Goal: Task Accomplishment & Management: Manage account settings

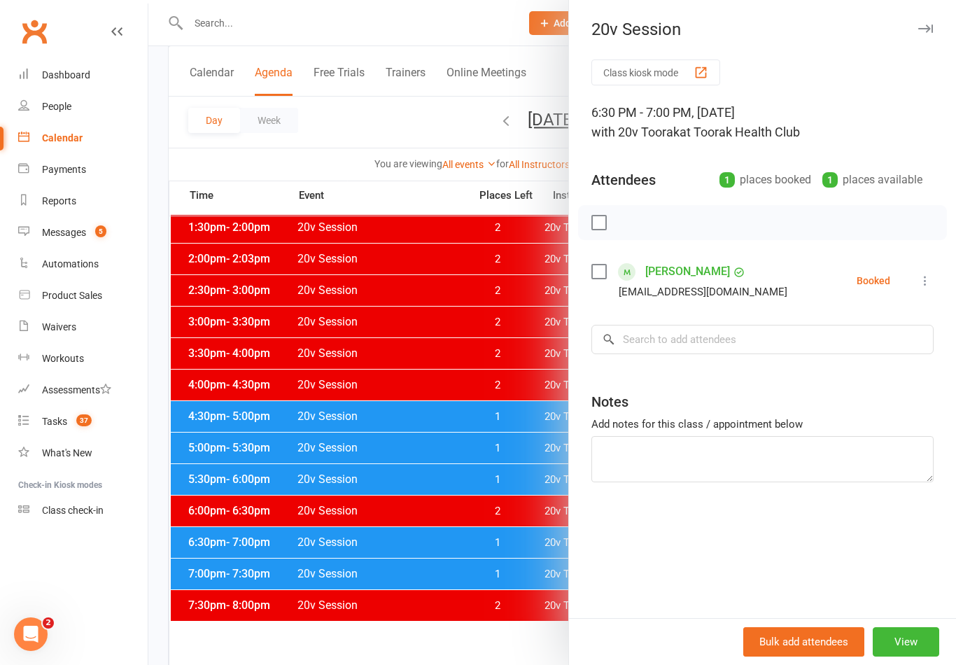
click at [326, 390] on div at bounding box center [552, 332] width 808 height 665
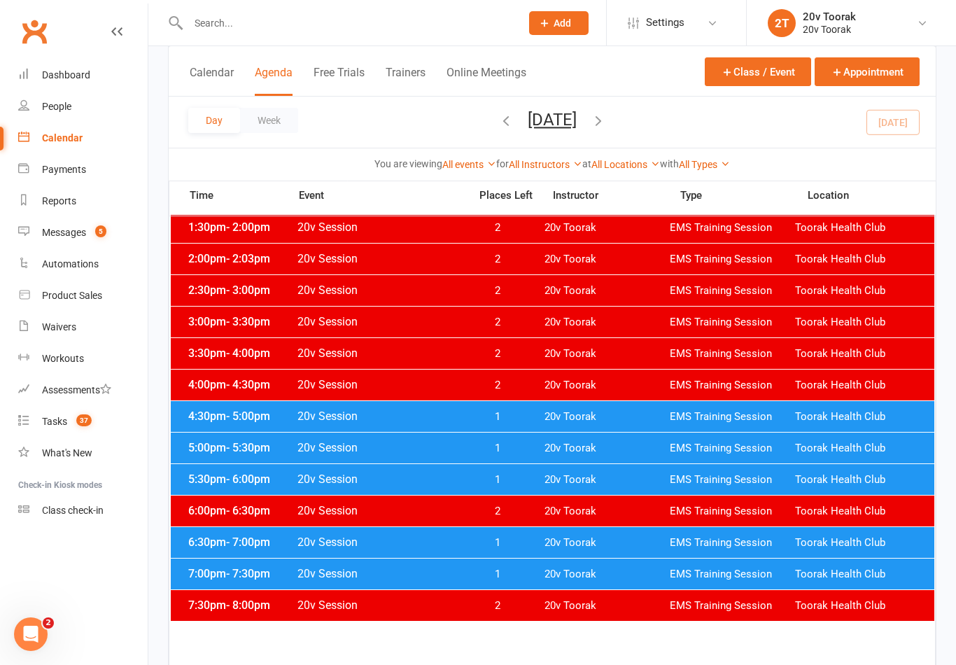
click at [735, 580] on span "EMS Training Session" at bounding box center [732, 574] width 125 height 13
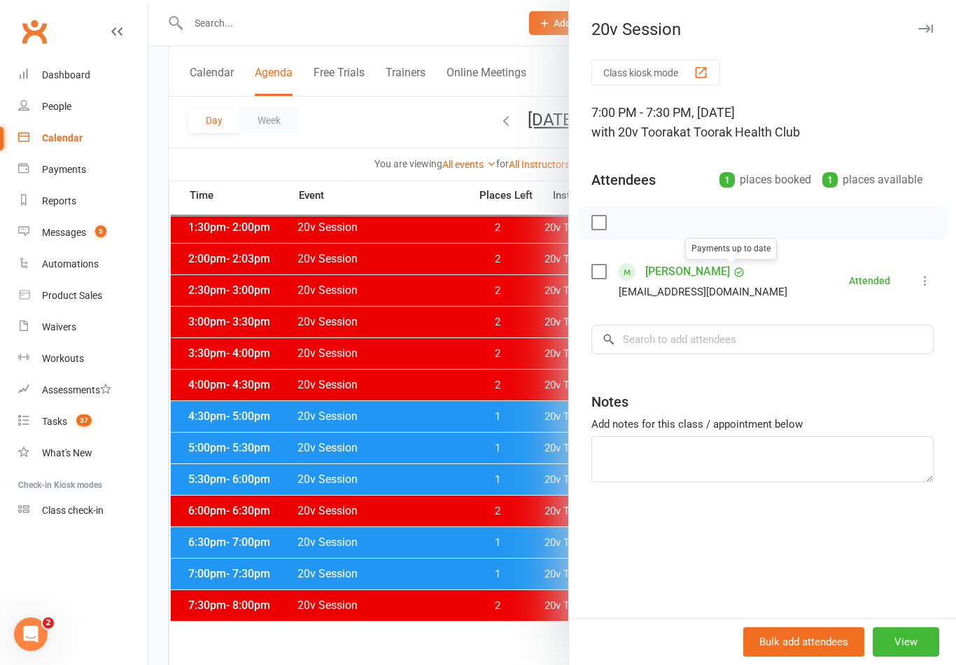
click at [735, 275] on circle at bounding box center [739, 272] width 8 height 8
click at [703, 281] on link "[PERSON_NAME]" at bounding box center [687, 271] width 85 height 22
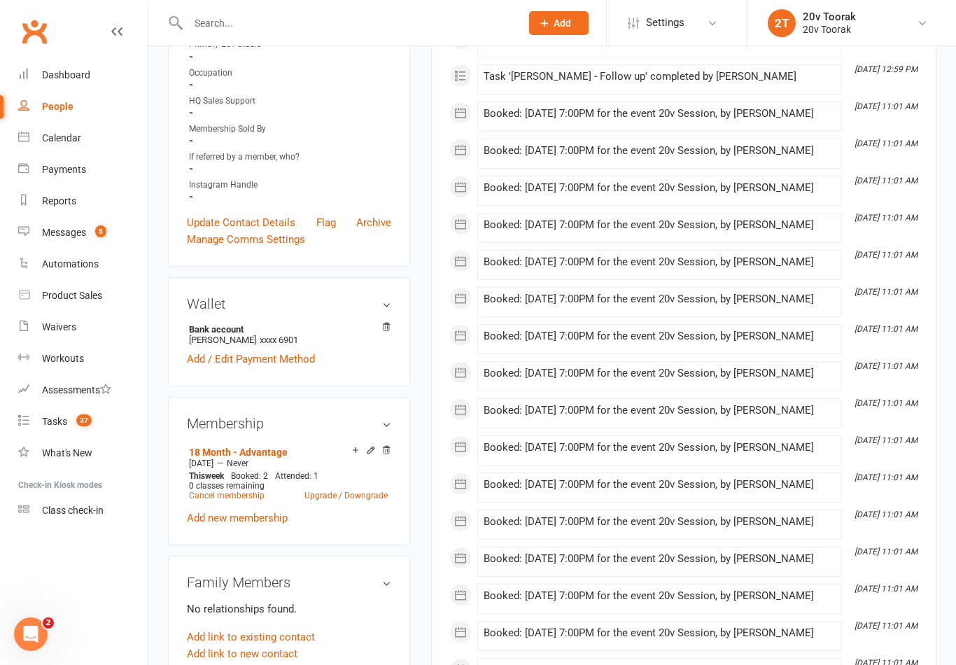
scroll to position [416, 0]
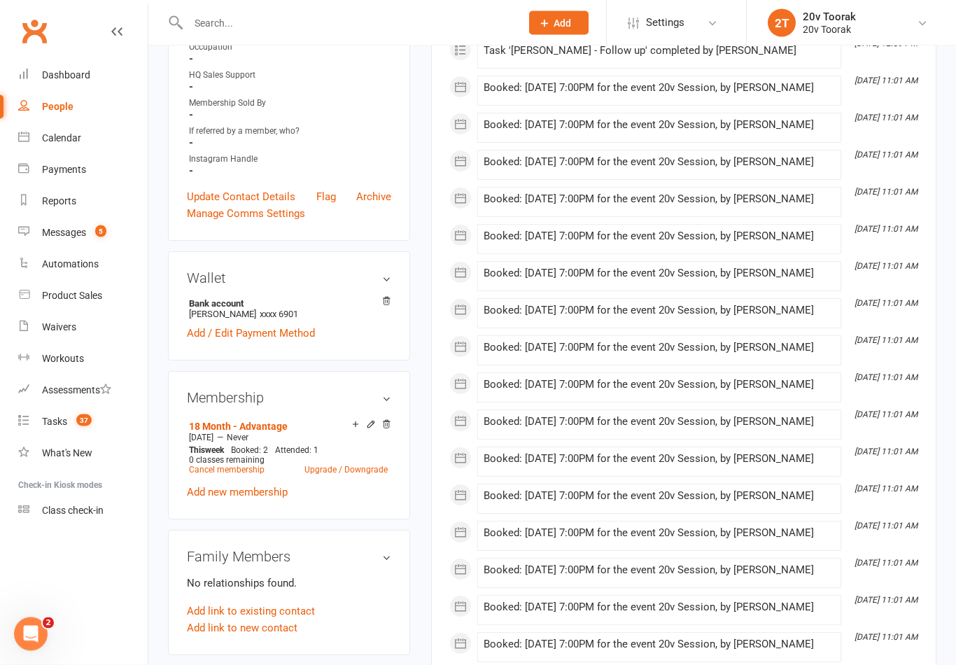
click at [232, 342] on link "Add / Edit Payment Method" at bounding box center [251, 333] width 128 height 17
click at [255, 342] on link "Add / Edit Payment Method" at bounding box center [251, 333] width 128 height 17
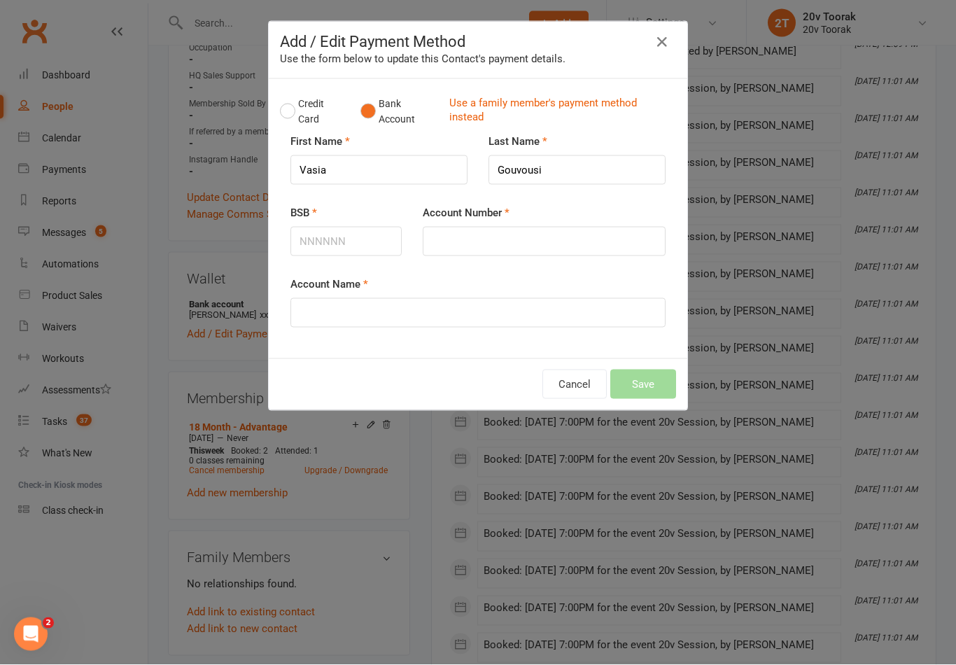
scroll to position [416, 0]
click at [313, 255] on input "BSB" at bounding box center [345, 241] width 111 height 29
type input "083004"
click at [470, 241] on input "Account Number" at bounding box center [544, 241] width 243 height 29
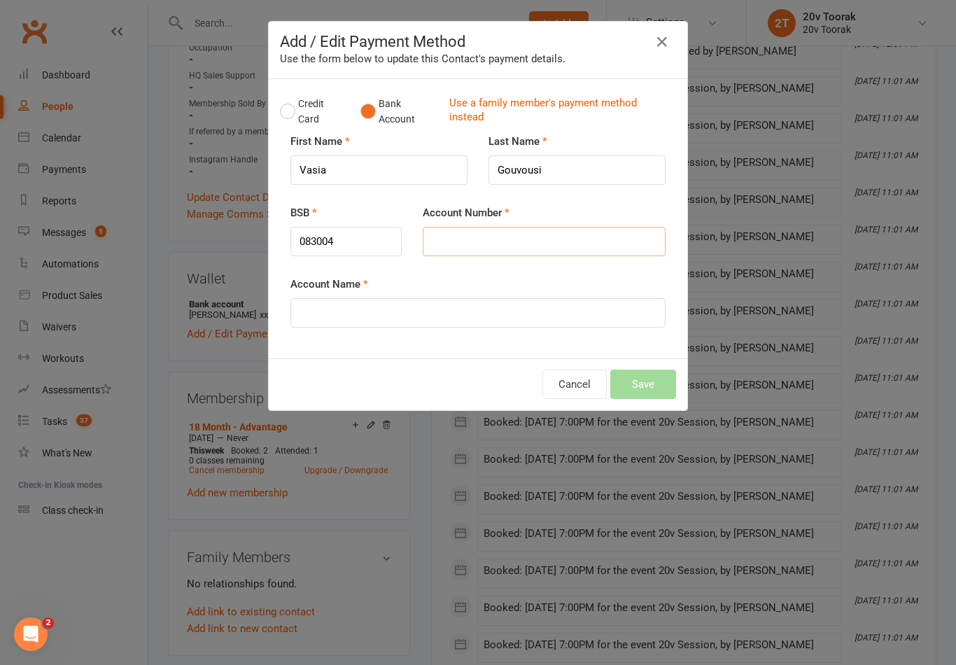
type input "4"
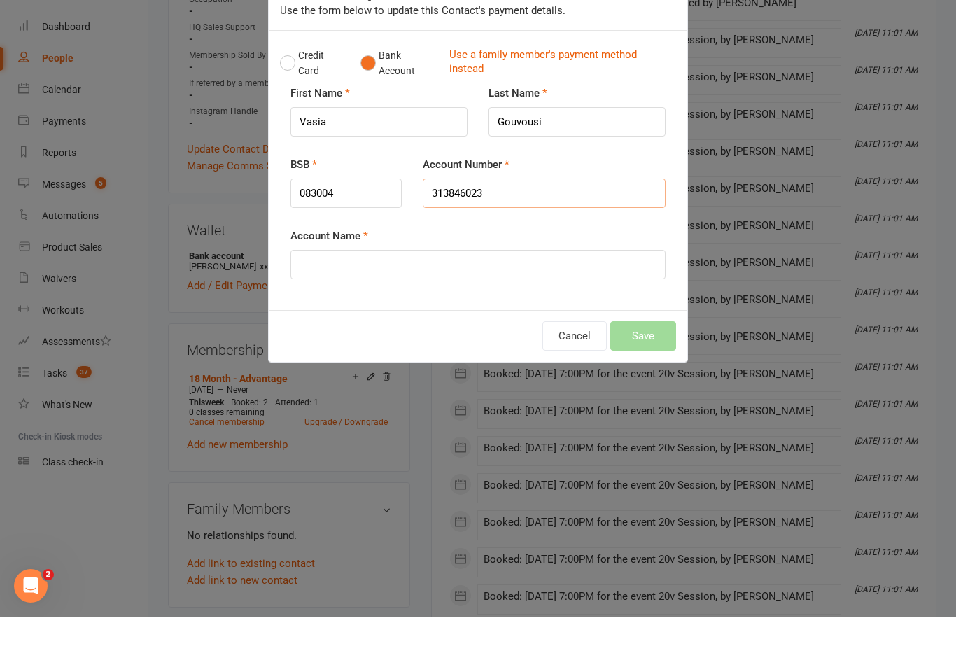
type input "313846023"
click at [337, 298] on input "Account Name" at bounding box center [477, 312] width 375 height 29
type input "[PERSON_NAME]"
click at [649, 369] on button "Save" at bounding box center [643, 383] width 66 height 29
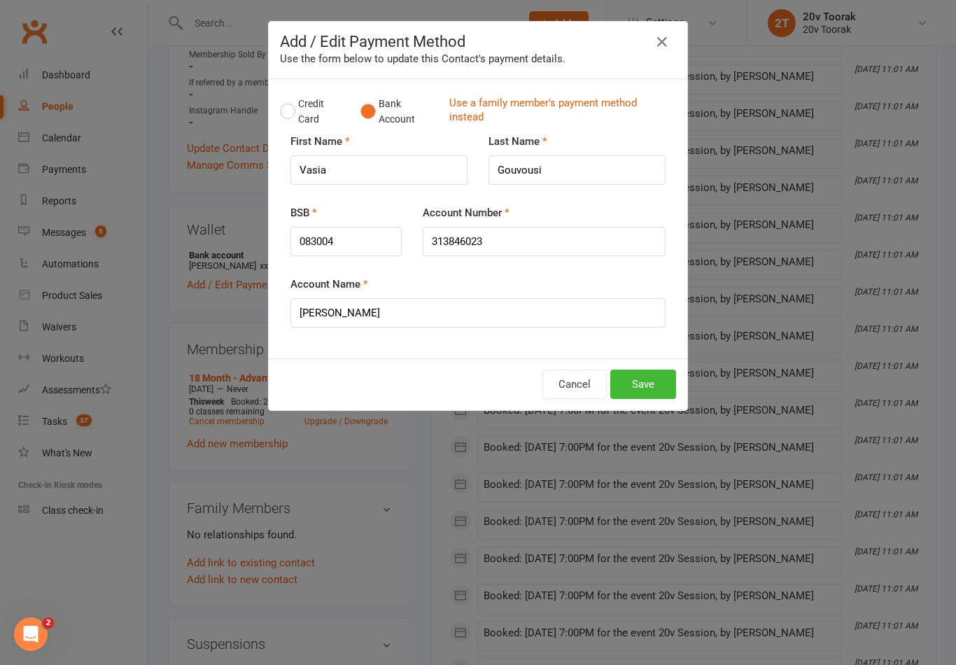
click at [634, 383] on button "Save" at bounding box center [643, 383] width 66 height 29
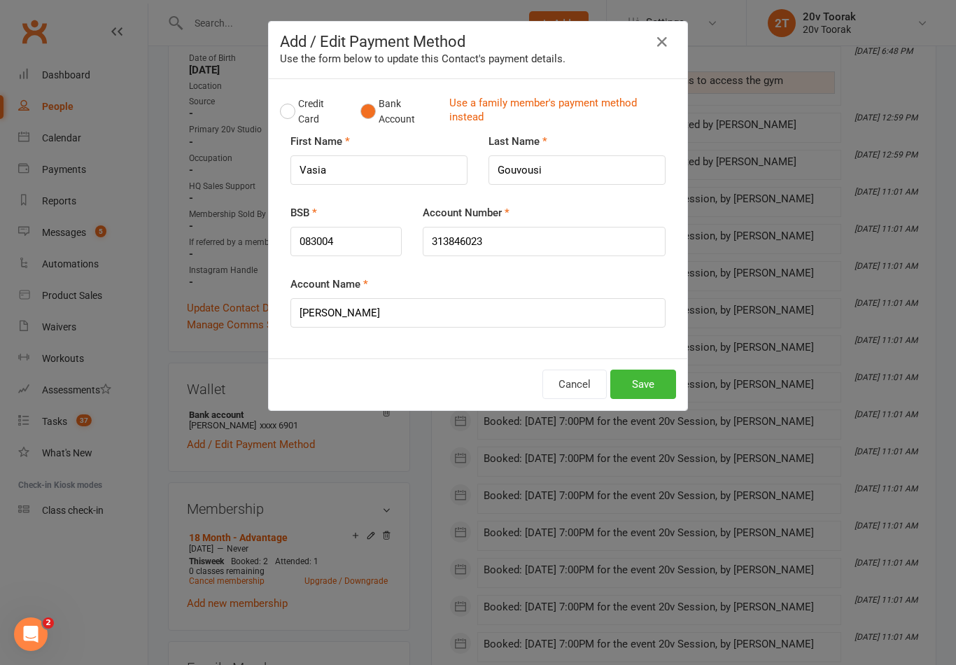
click at [633, 389] on button "Save" at bounding box center [643, 383] width 66 height 29
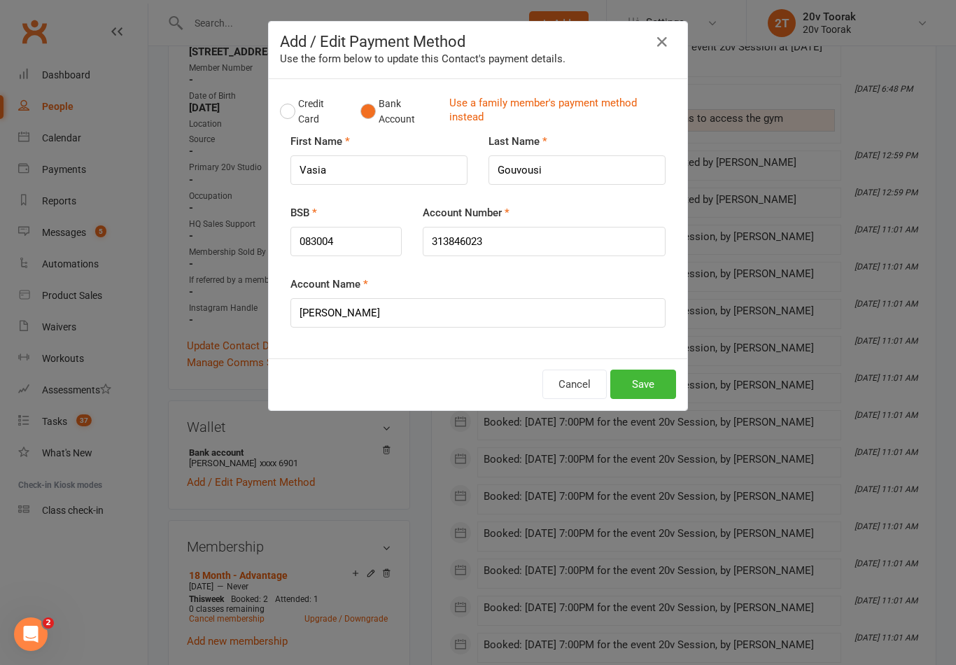
click at [647, 369] on button "Save" at bounding box center [643, 383] width 66 height 29
click at [651, 391] on button "Save" at bounding box center [643, 383] width 66 height 29
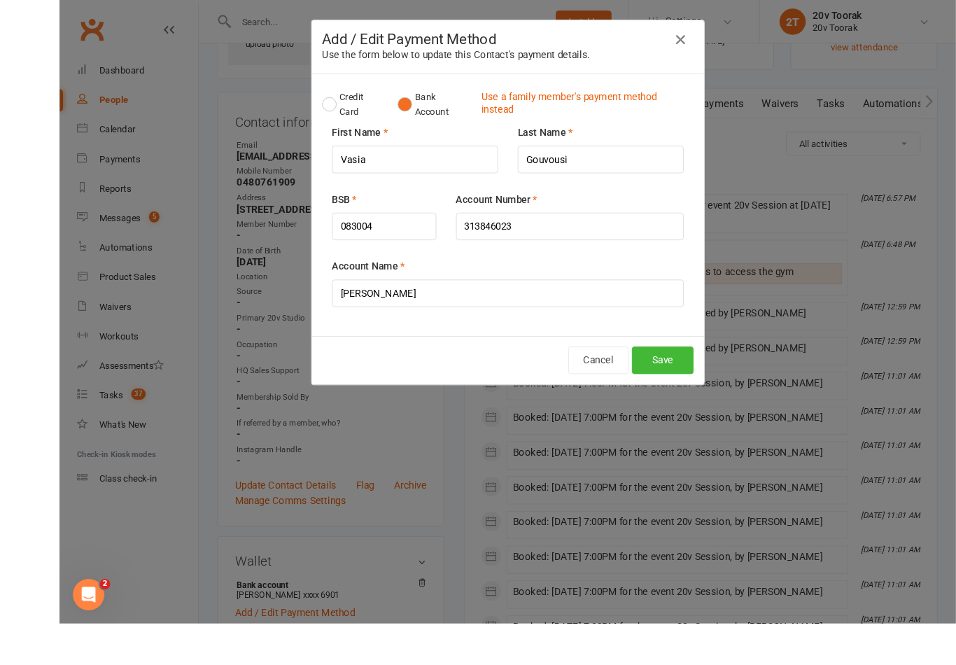
scroll to position [246, 0]
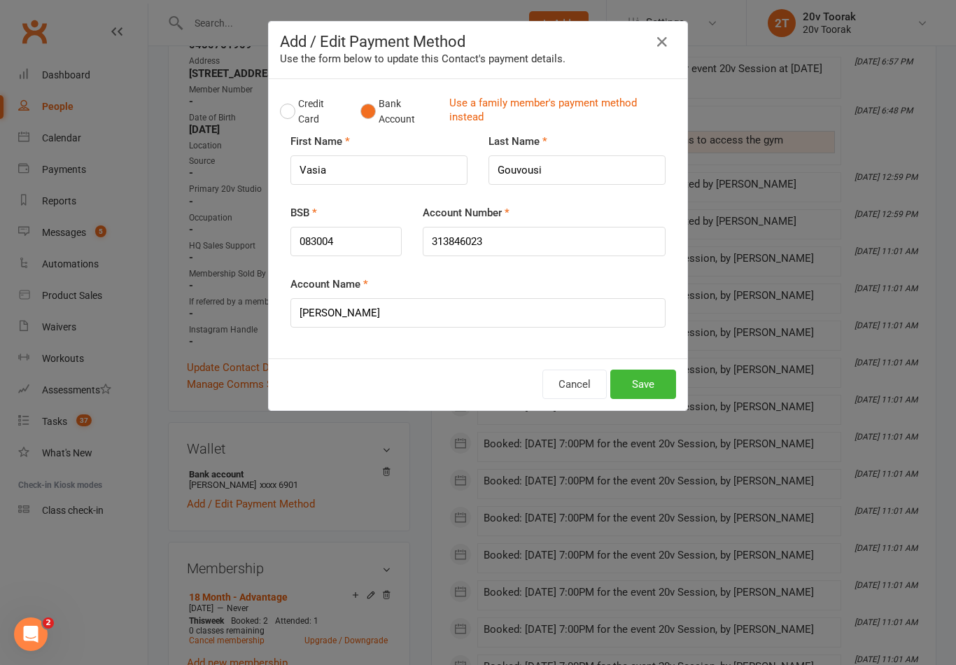
click at [632, 396] on button "Save" at bounding box center [643, 383] width 66 height 29
click at [355, 253] on input "083004" at bounding box center [345, 241] width 111 height 29
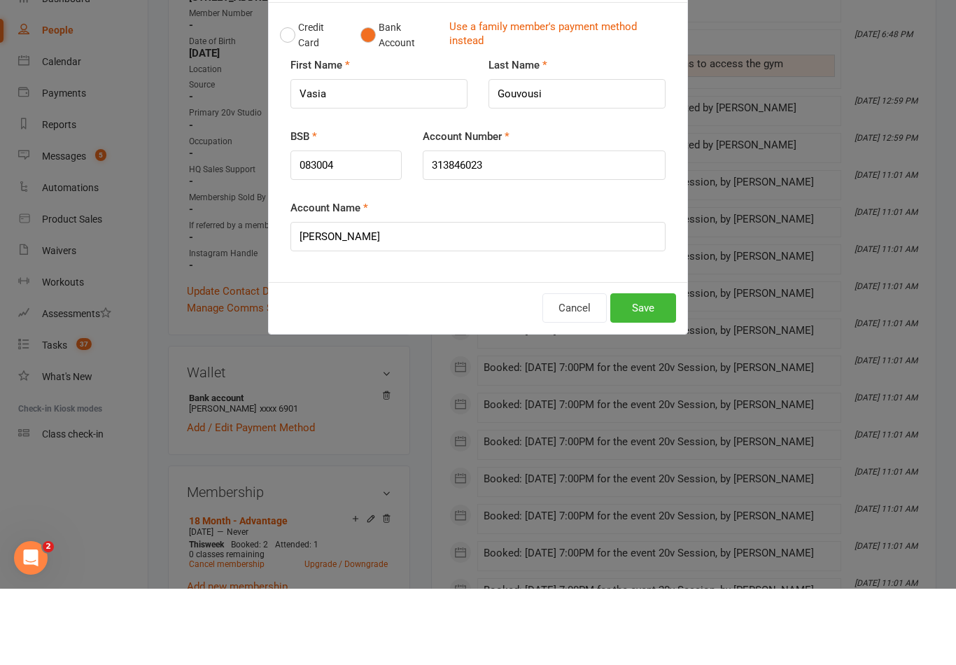
click at [649, 358] on div "Cancel Save" at bounding box center [478, 384] width 418 height 52
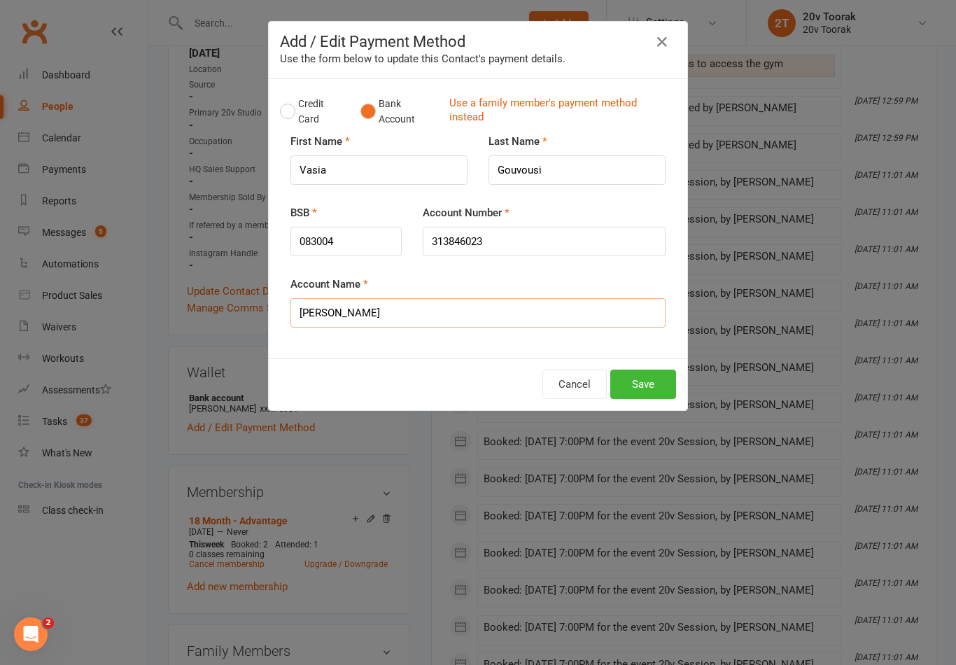
click at [645, 301] on input "[PERSON_NAME]" at bounding box center [477, 312] width 375 height 29
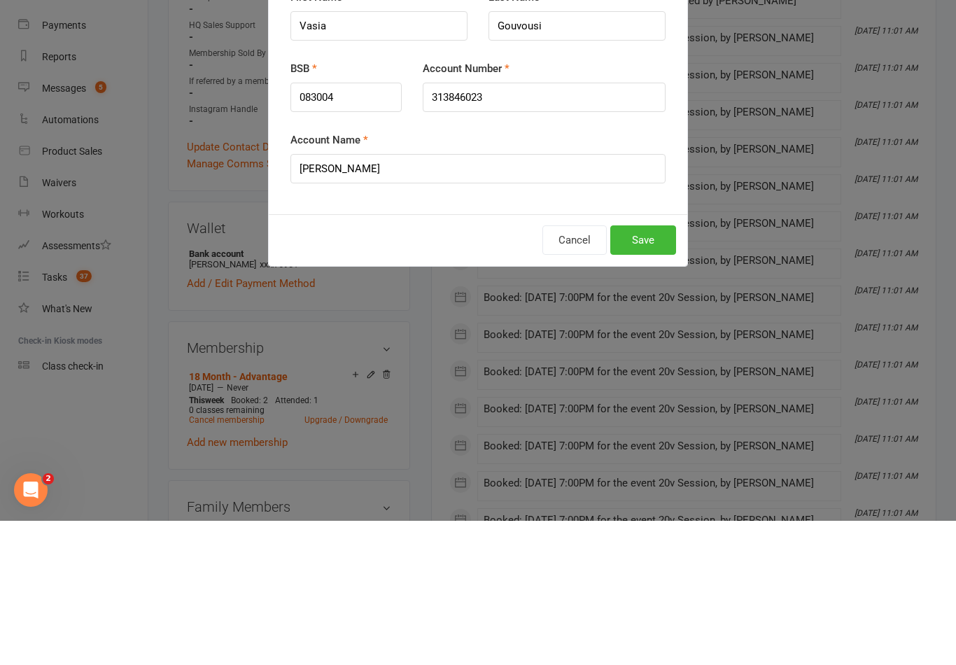
click at [637, 369] on button "Save" at bounding box center [643, 383] width 66 height 29
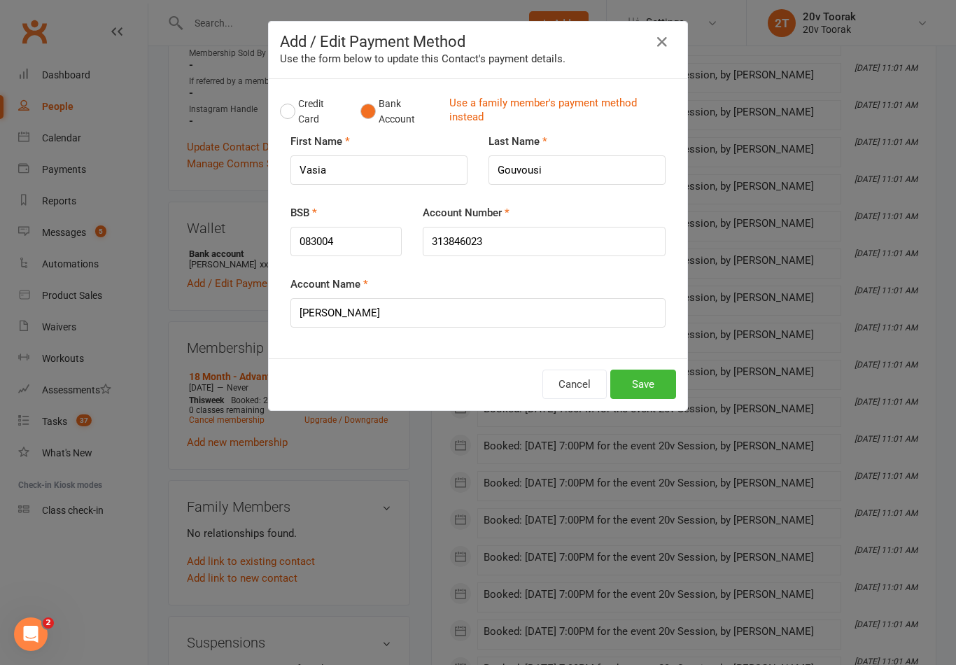
click at [646, 395] on button "Save" at bounding box center [643, 383] width 66 height 29
click at [648, 376] on button "Save" at bounding box center [643, 383] width 66 height 29
click at [670, 47] on icon "button" at bounding box center [662, 42] width 17 height 17
click at [579, 383] on button "Cancel" at bounding box center [574, 383] width 64 height 29
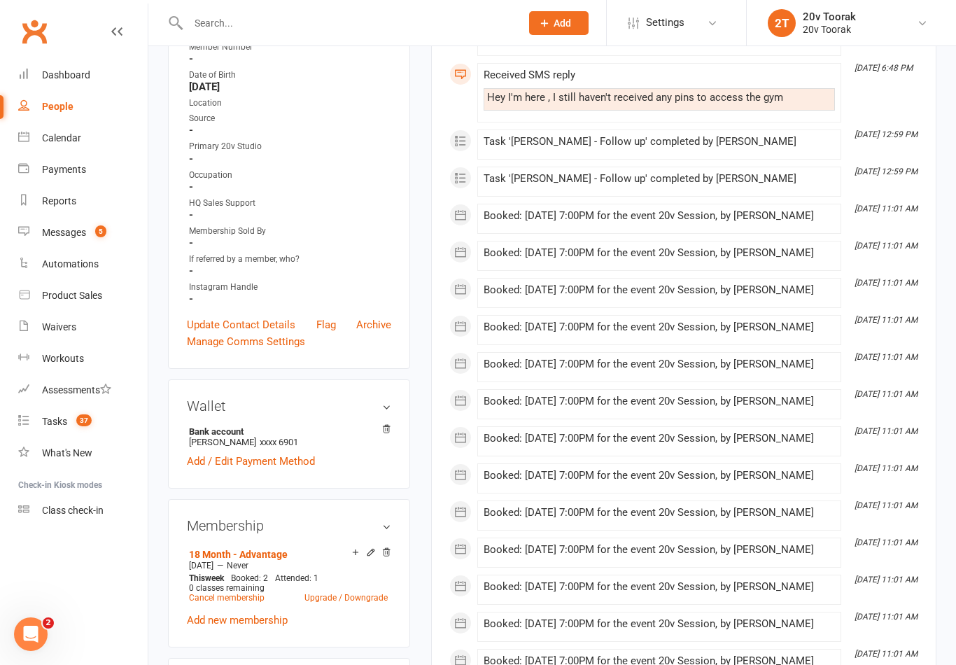
scroll to position [0, 0]
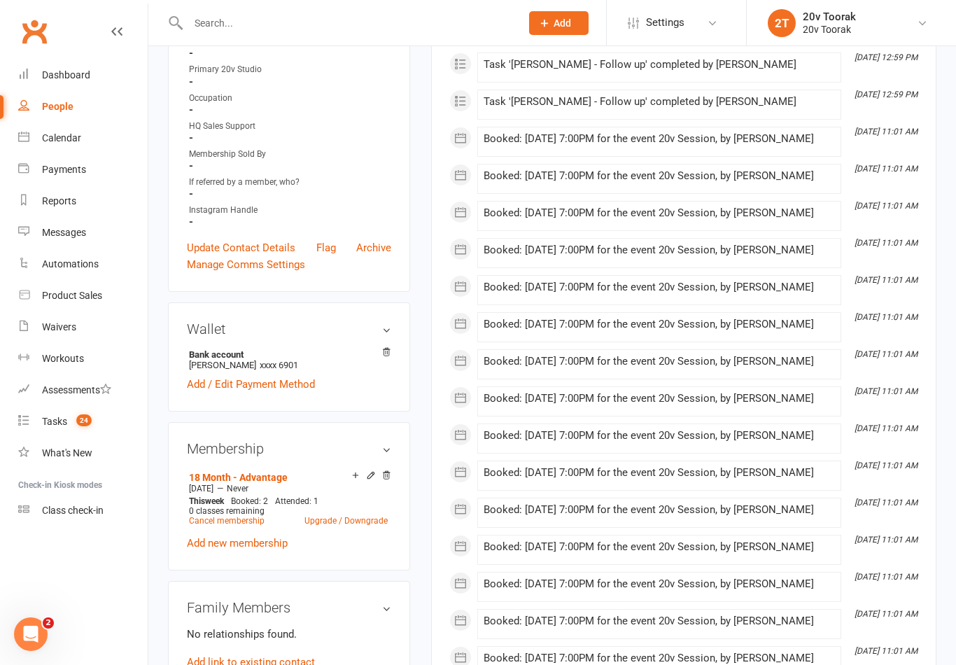
click at [243, 393] on link "Add / Edit Payment Method" at bounding box center [251, 384] width 128 height 17
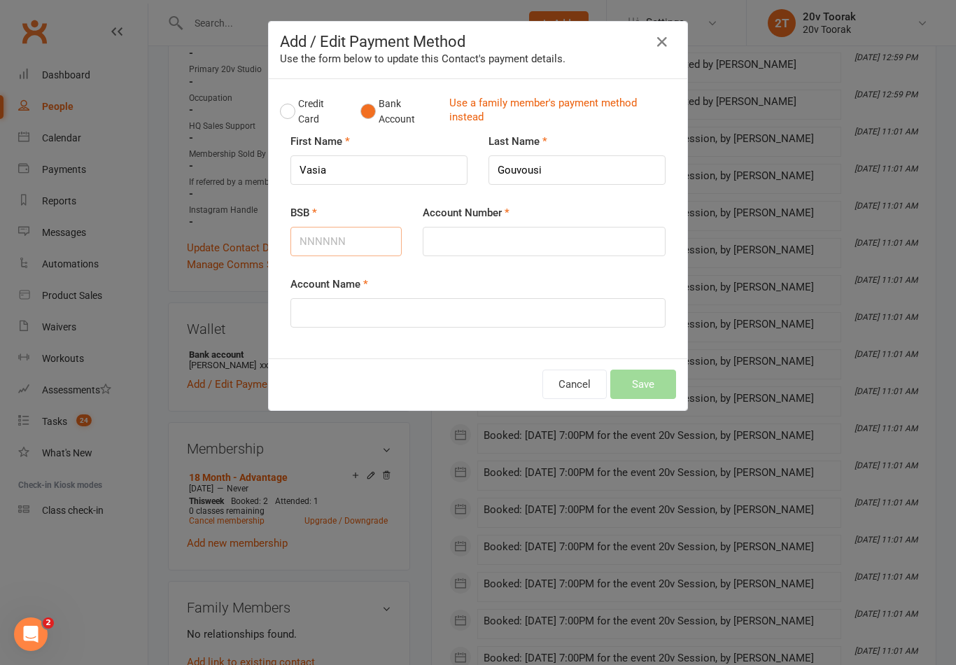
click at [310, 241] on input "BSB" at bounding box center [345, 241] width 111 height 29
type input "083004"
click at [476, 240] on input "Account Number" at bounding box center [544, 241] width 243 height 29
type input "313846023"
click at [323, 316] on input "Account Name" at bounding box center [477, 312] width 375 height 29
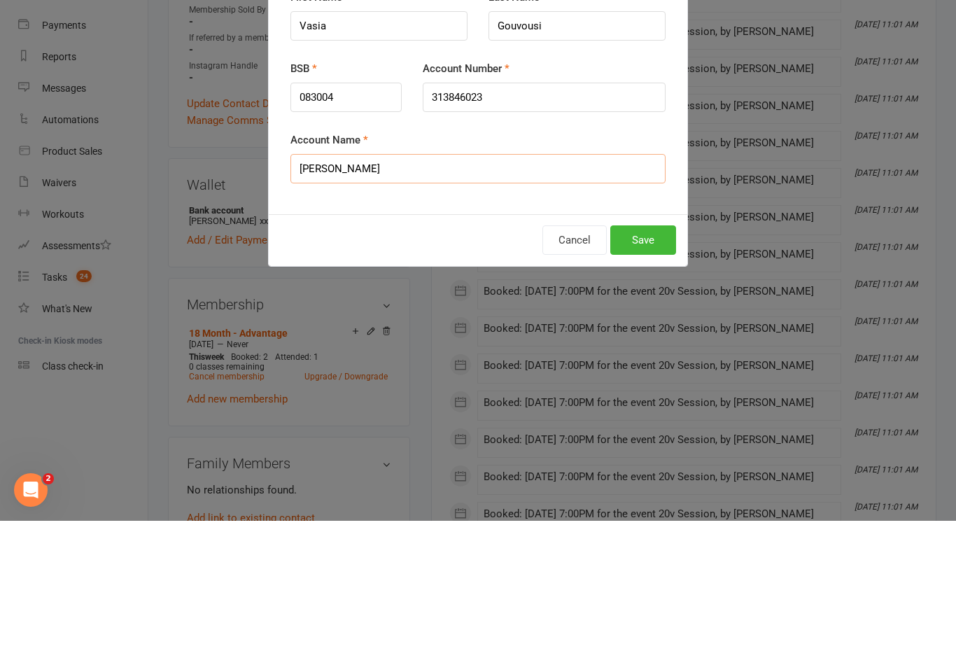
type input "[PERSON_NAME]"
click at [641, 369] on button "Save" at bounding box center [643, 383] width 66 height 29
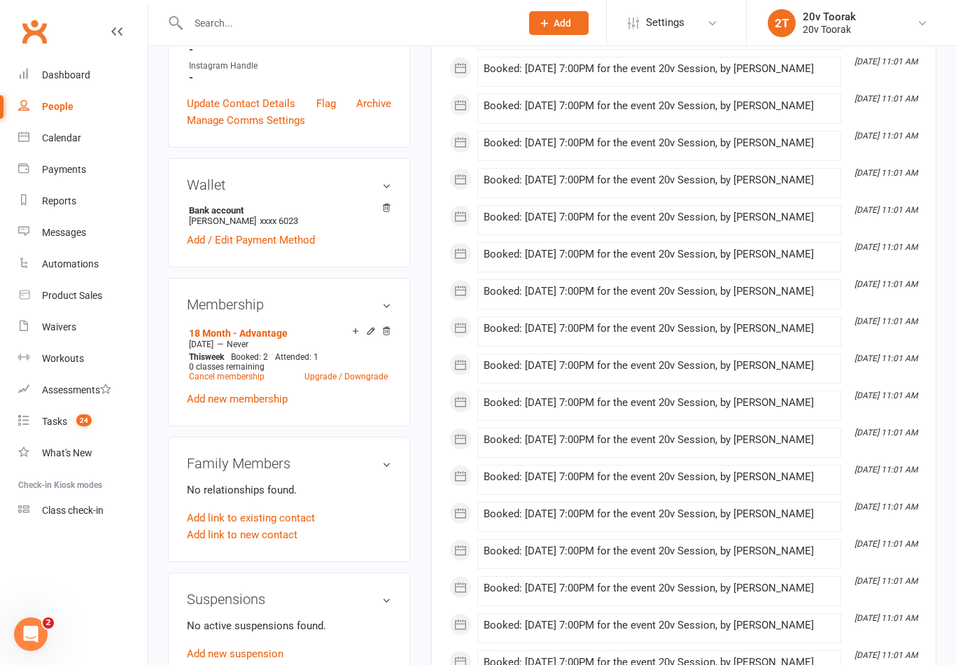
click at [65, 237] on div "Messages" at bounding box center [64, 232] width 44 height 11
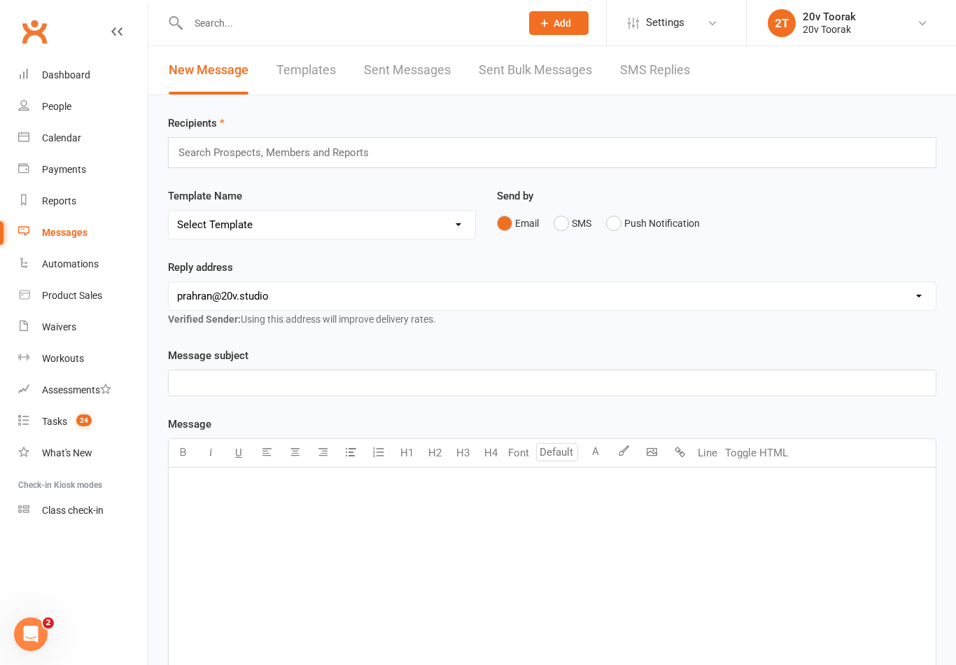
click at [652, 81] on link "SMS Replies" at bounding box center [655, 70] width 70 height 48
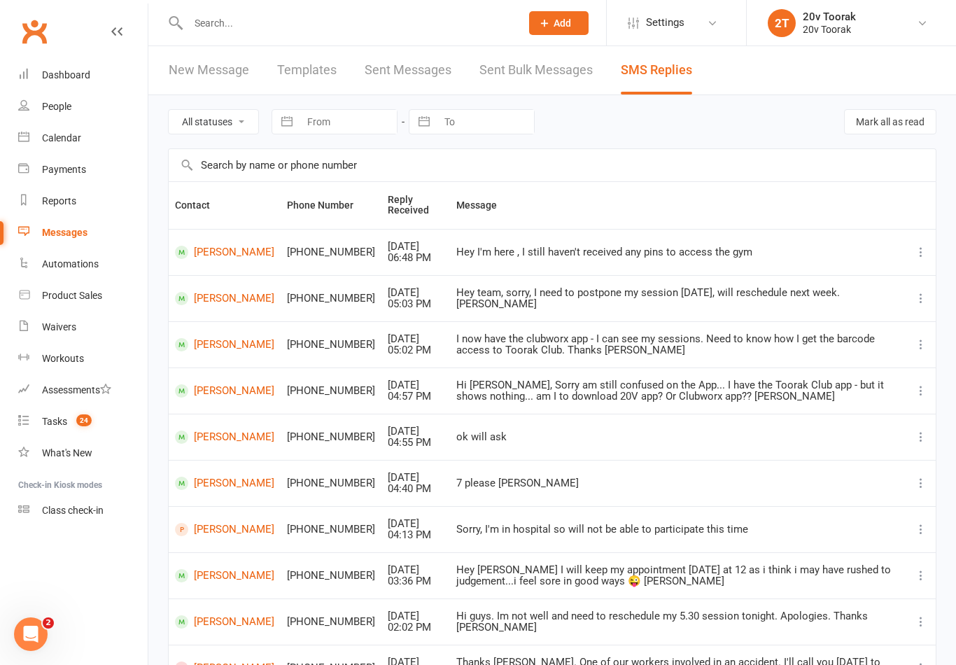
click at [204, 247] on link "[PERSON_NAME]" at bounding box center [224, 252] width 99 height 13
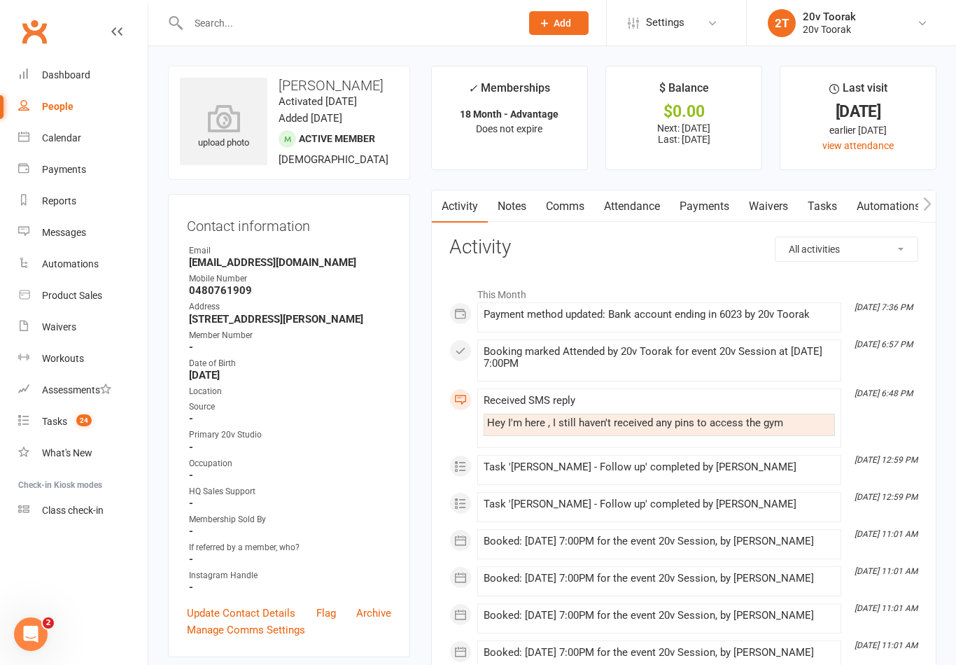
click at [509, 214] on link "Notes" at bounding box center [512, 206] width 48 height 32
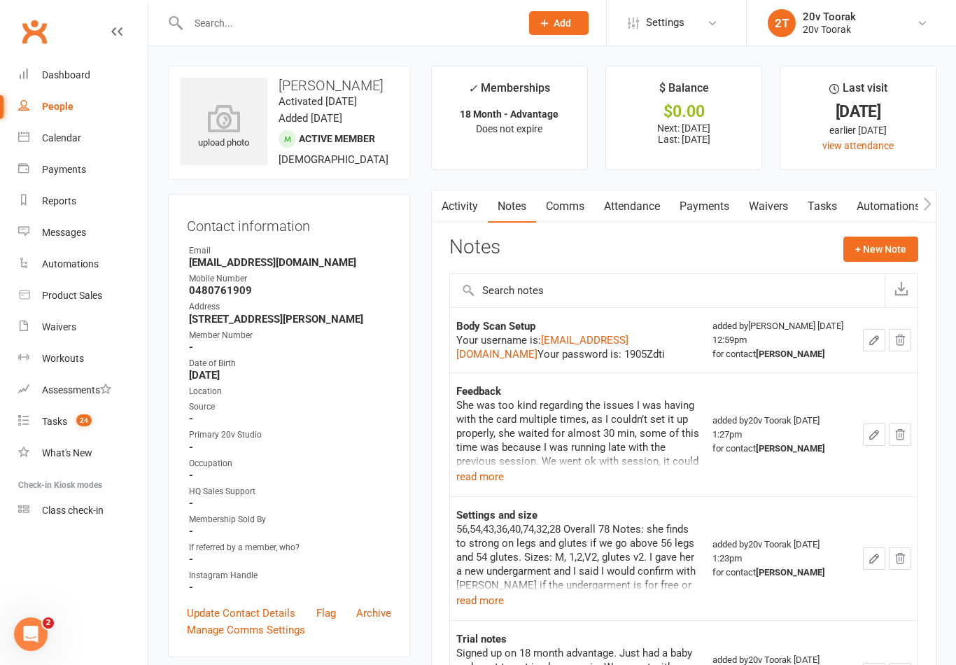
click at [880, 250] on button "+ New Note" at bounding box center [880, 249] width 75 height 25
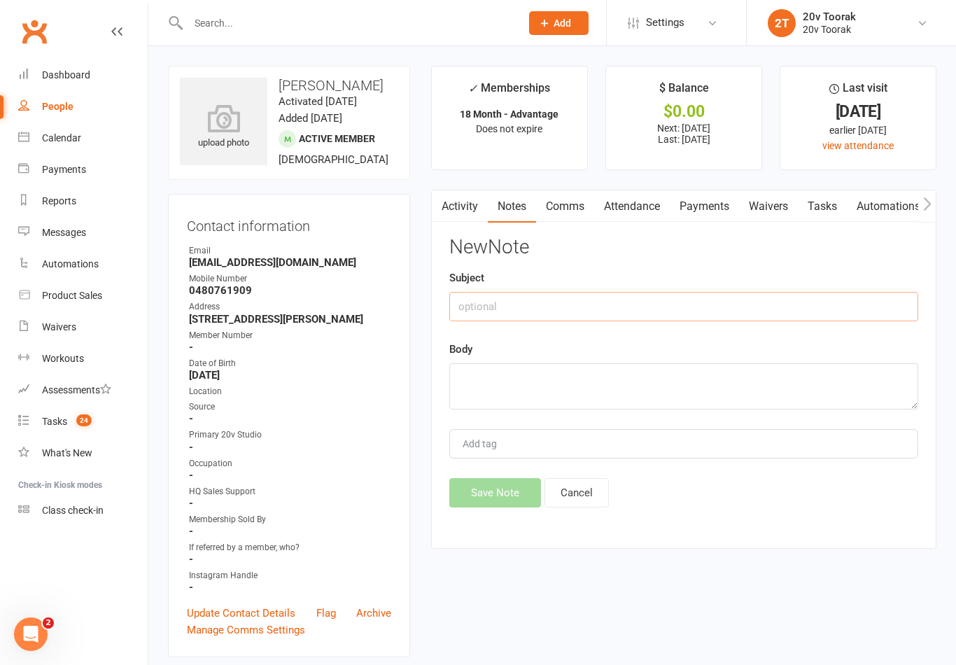
click at [495, 293] on input "text" at bounding box center [683, 306] width 469 height 29
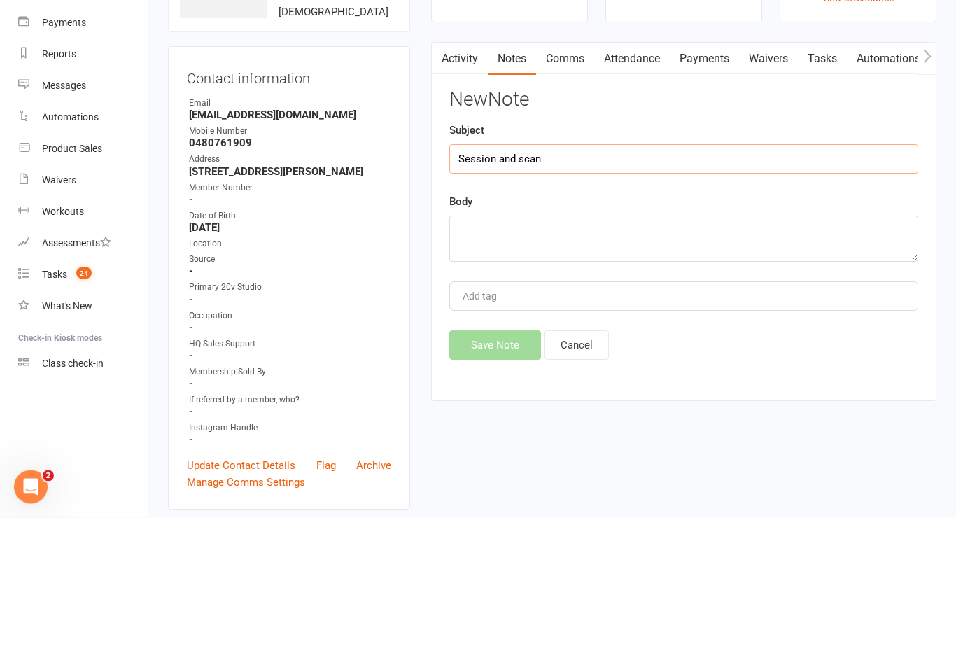
type input "Session and scan"
click at [727, 269] on div "New Note Subject Session and scan Body Add tag Save Note Cancel" at bounding box center [683, 372] width 469 height 271
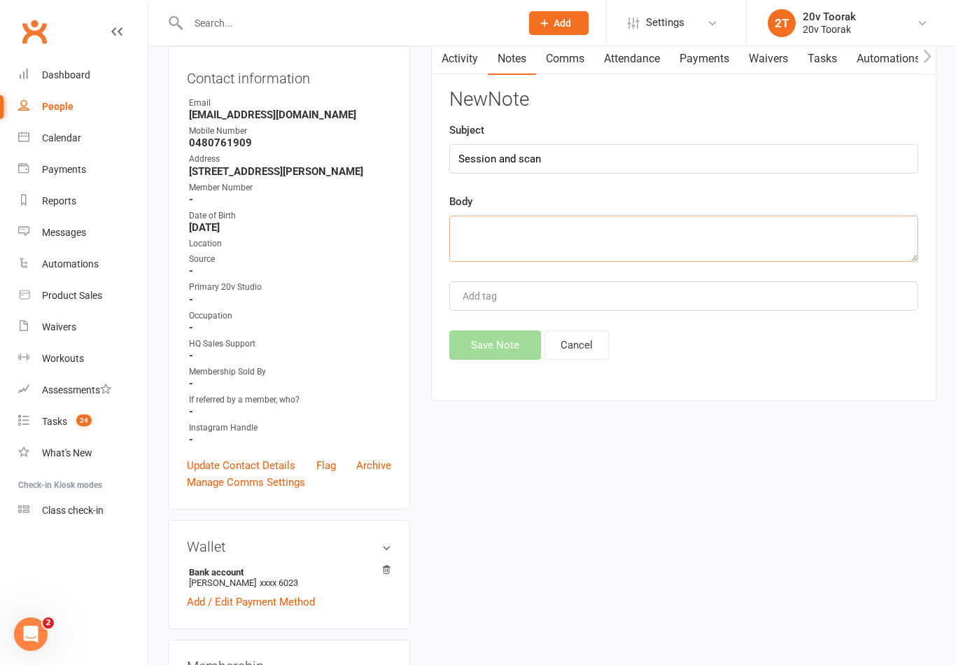
click at [751, 224] on textarea at bounding box center [683, 239] width 469 height 46
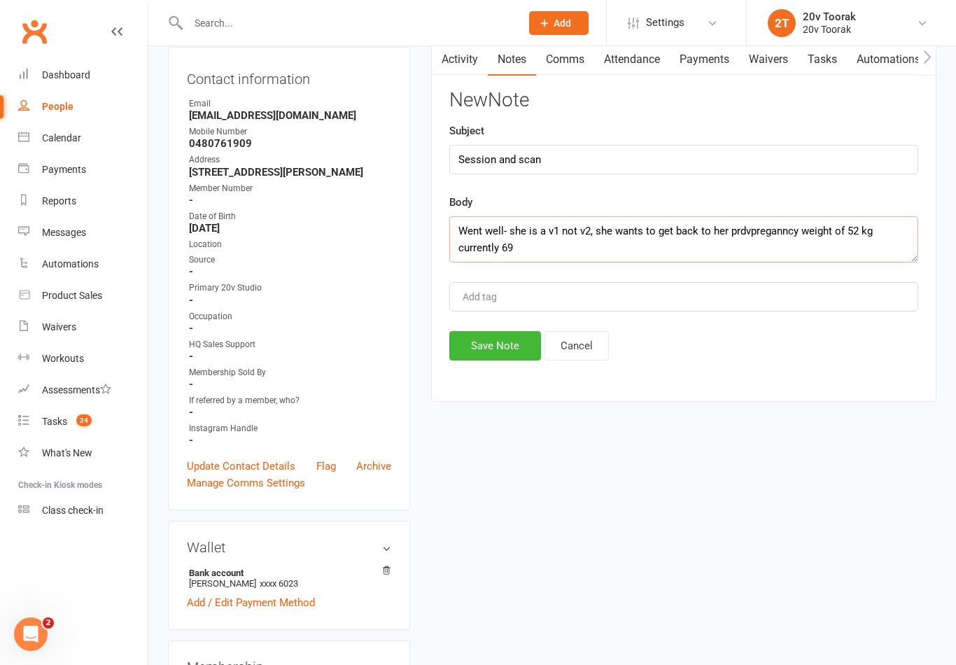
click at [765, 237] on textarea "Went well- she is a v1 not v2, she wants to get back to her prdvpreganncy weigh…" at bounding box center [683, 239] width 469 height 46
click at [796, 225] on textarea "Went well- she is a v1 not v2, she wants to get back to her prdvpreganncy weigh…" at bounding box center [683, 239] width 469 height 46
click at [544, 246] on textarea "Went well- she is a v1 not v2, she wants to get back to her pre pregnancy weigh…" at bounding box center [683, 239] width 469 height 46
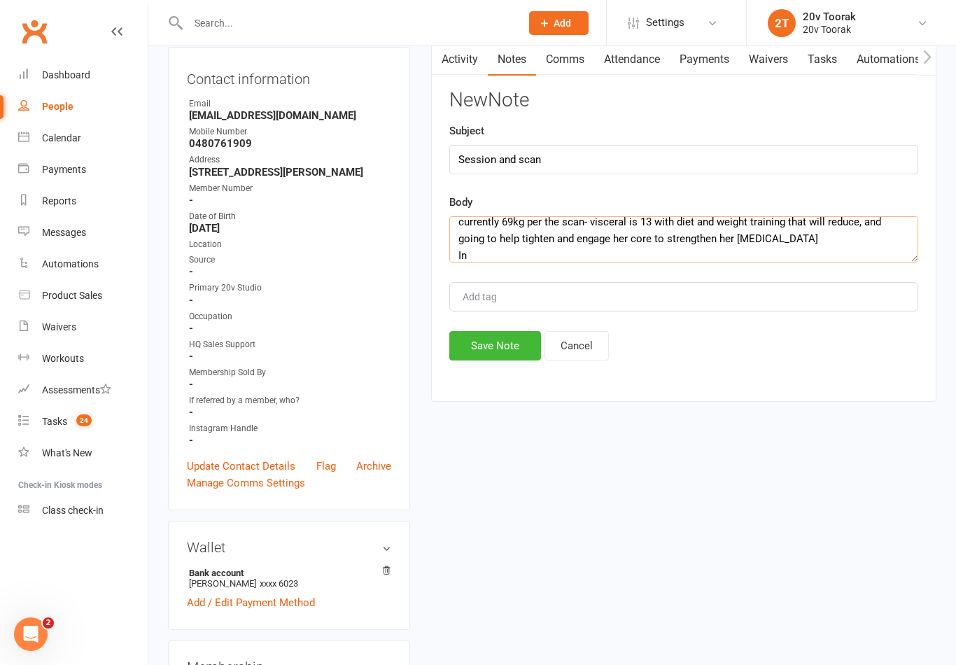
scroll to position [26, 0]
type textarea "Went well- she is a v1 not v2, she wants to get back to her pre pregnancy weigh…"
click at [473, 353] on button "Save Note" at bounding box center [495, 345] width 92 height 29
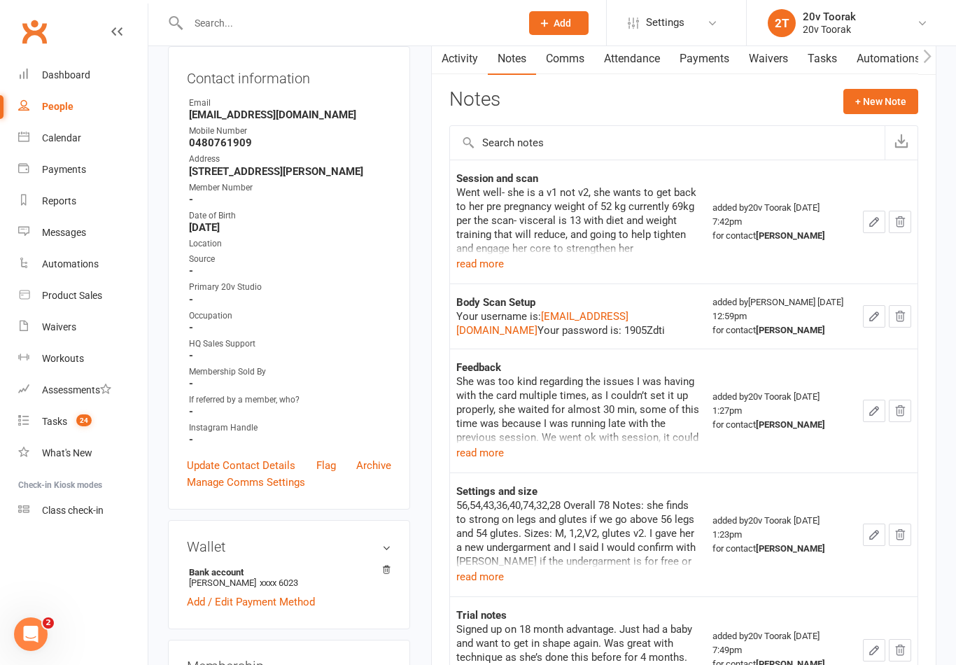
click at [873, 216] on icon "button" at bounding box center [874, 222] width 13 height 13
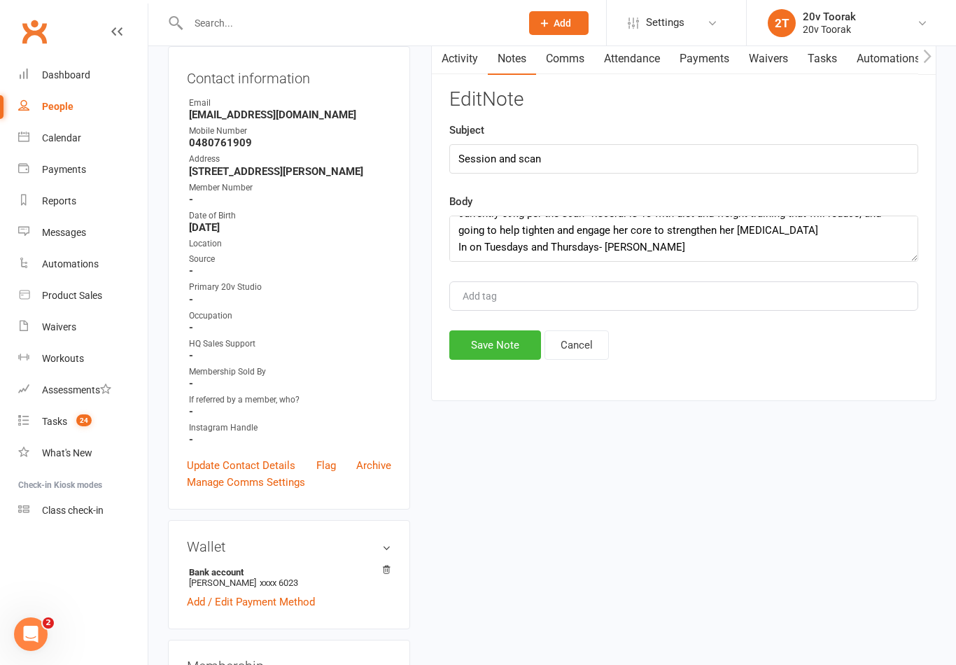
scroll to position [34, 0]
click at [596, 248] on textarea "Went well- she is a v1 not v2, she wants to get back to her pre pregnancy weigh…" at bounding box center [683, 239] width 469 height 46
type textarea "Went well- she is a v1 not v2, she wants to get back to her pre pregnancy weigh…"
click at [490, 358] on button "Save Note" at bounding box center [495, 345] width 92 height 29
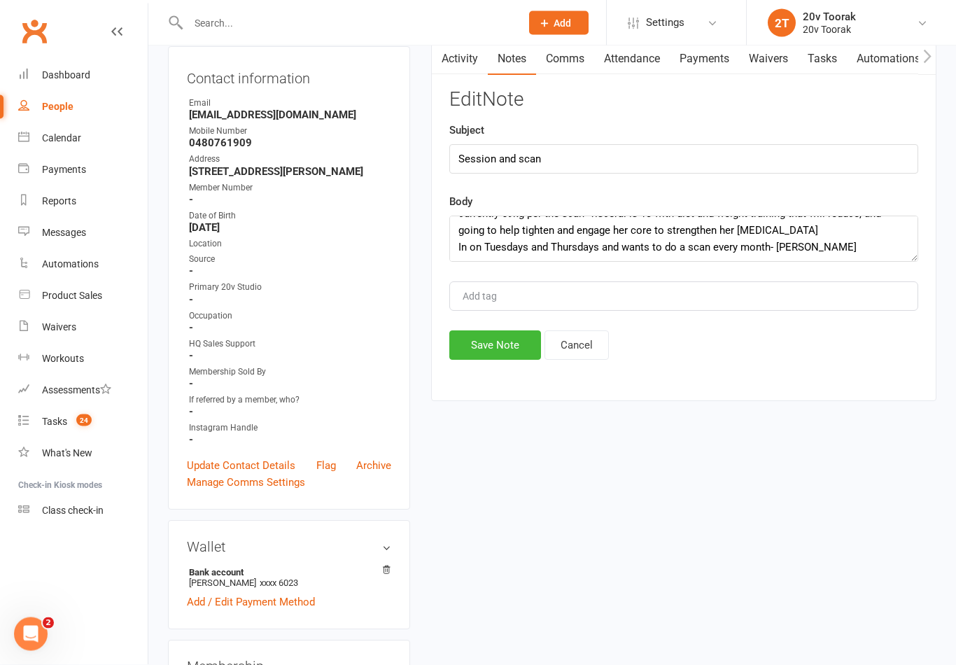
scroll to position [148, 0]
